Goal: Task Accomplishment & Management: Use online tool/utility

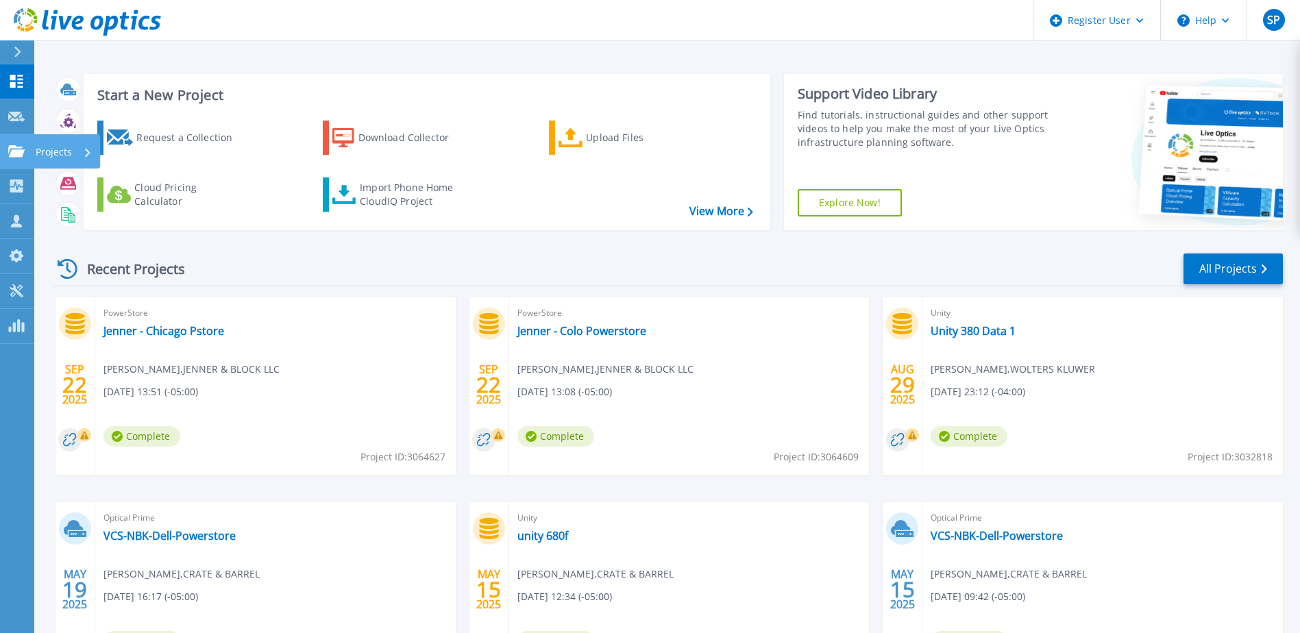
click at [49, 151] on p "Projects" at bounding box center [54, 152] width 36 height 36
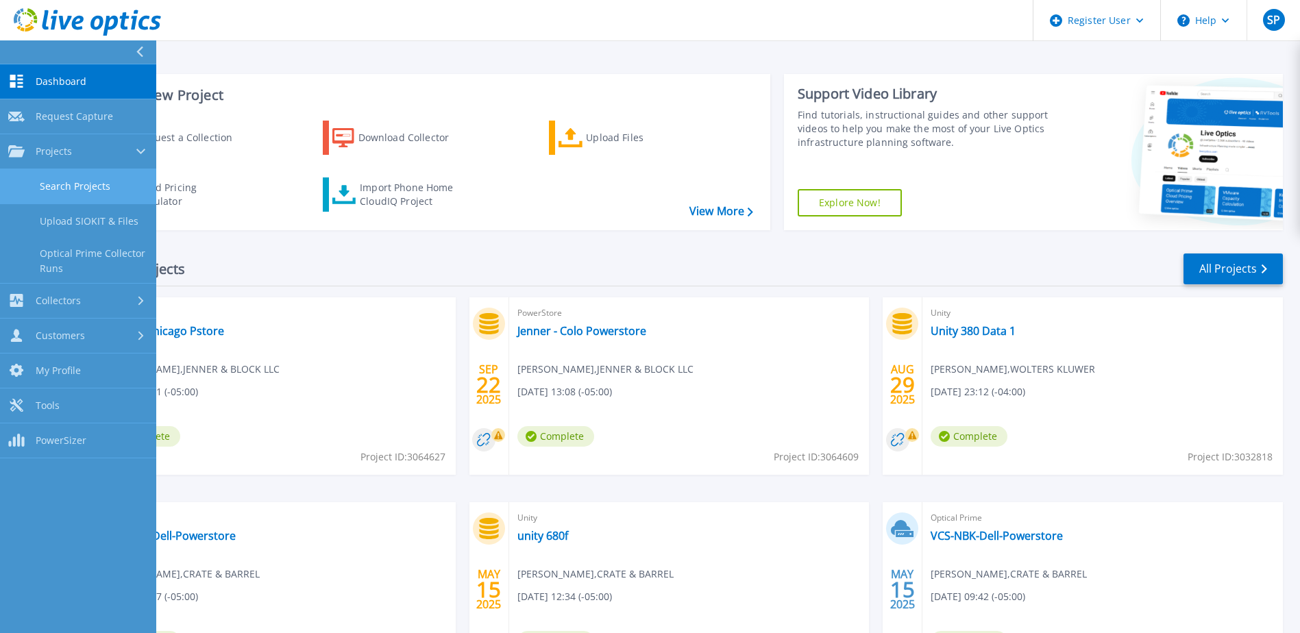
click at [87, 186] on link "Search Projects" at bounding box center [78, 186] width 156 height 35
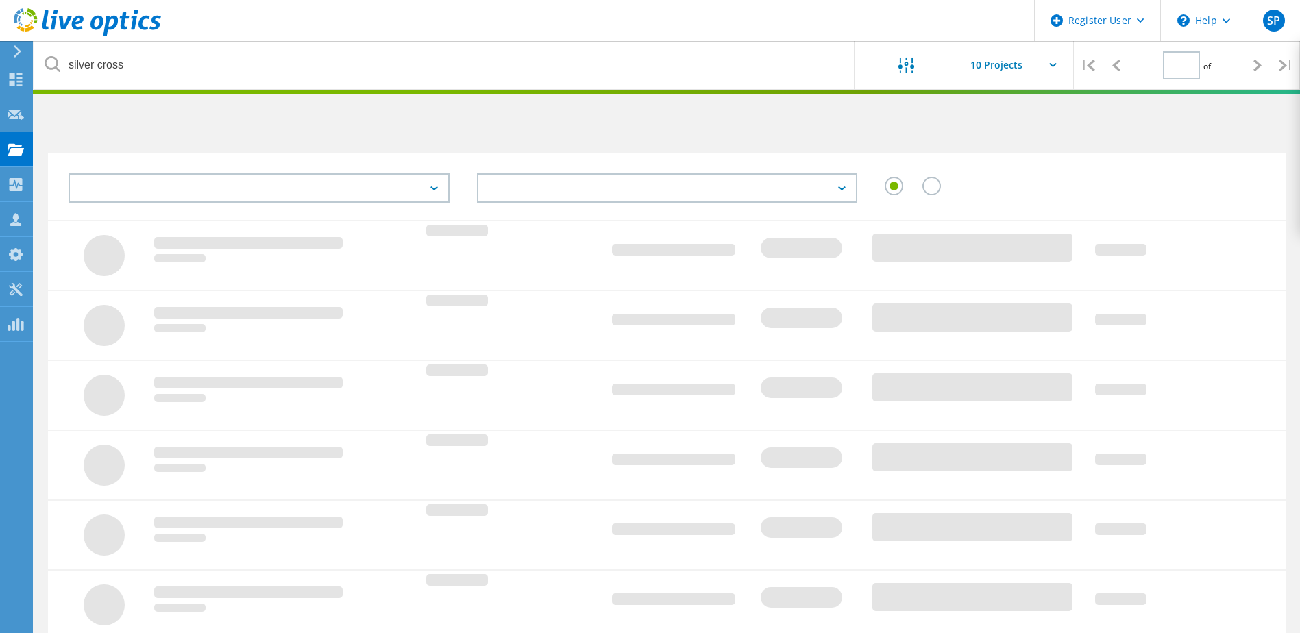
type input "1"
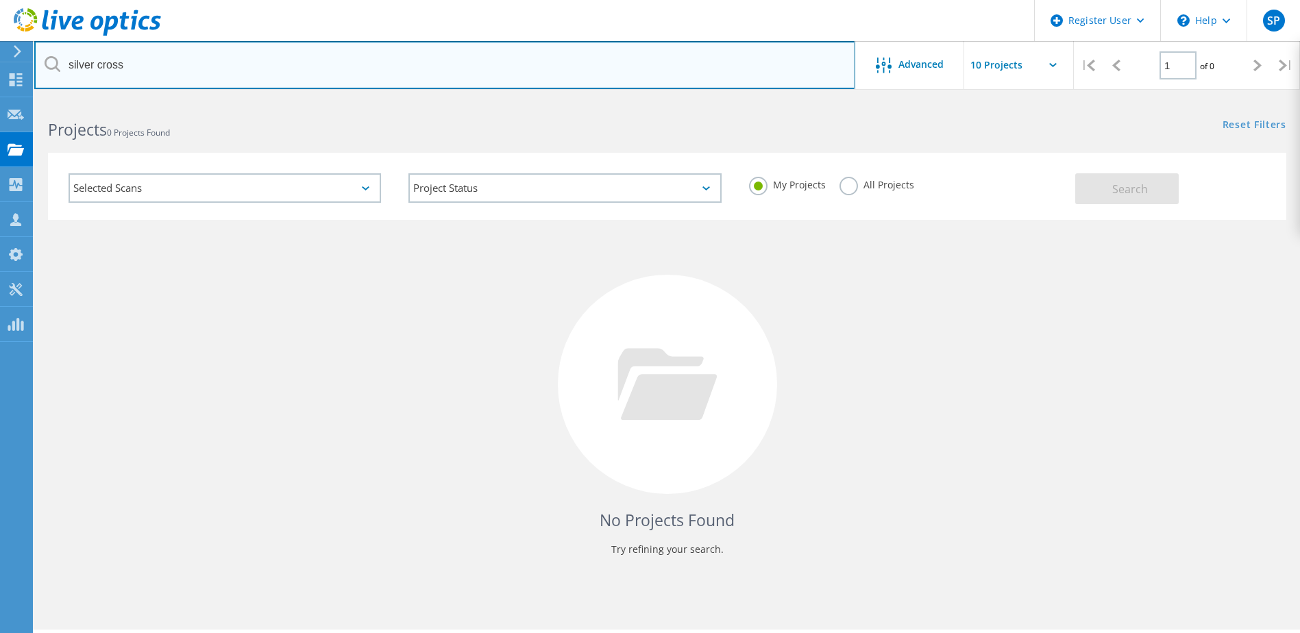
click at [162, 57] on input "silver cross" at bounding box center [444, 65] width 821 height 48
drag, startPoint x: 162, startPoint y: 59, endPoint x: 68, endPoint y: 60, distance: 94.6
click at [68, 60] on input "silver cross" at bounding box center [444, 65] width 821 height 48
type input "kehe"
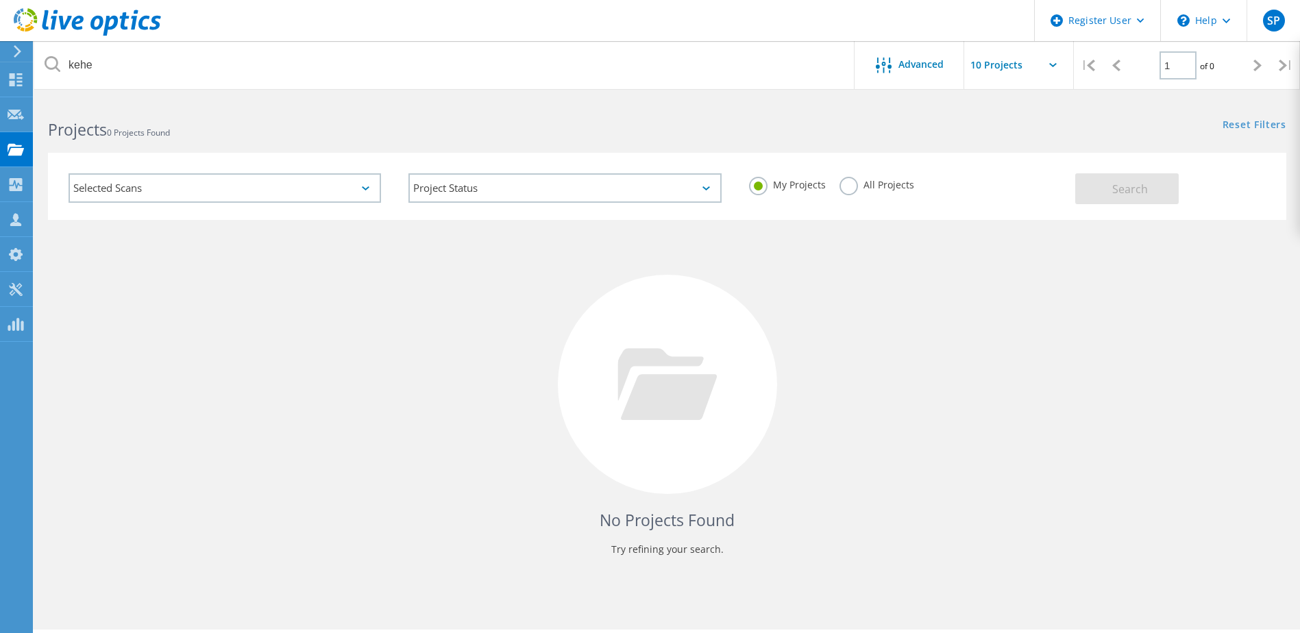
click at [852, 184] on label "All Projects" at bounding box center [876, 183] width 75 height 13
click at [0, 0] on input "All Projects" at bounding box center [0, 0] width 0 height 0
click at [1140, 186] on span "Search" at bounding box center [1130, 189] width 36 height 15
